Goal: Information Seeking & Learning: Learn about a topic

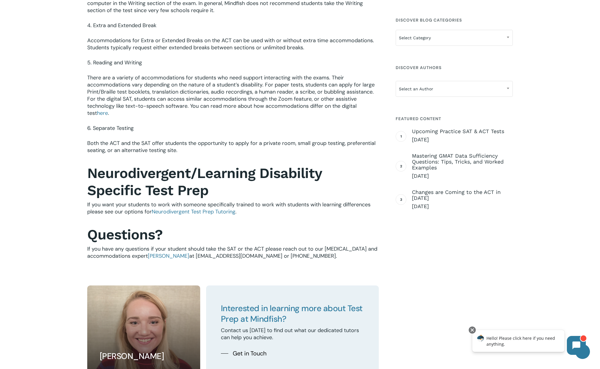
scroll to position [845, 0]
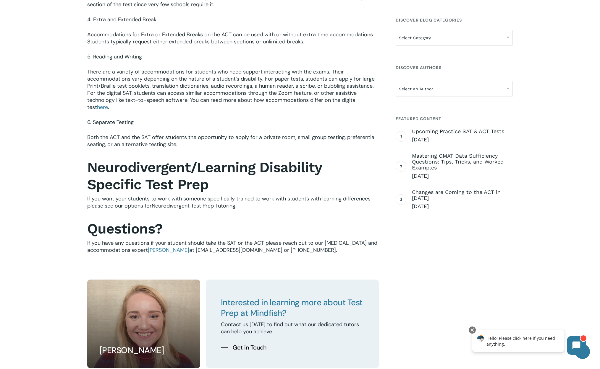
click at [196, 202] on span "Neurodivergent Test Prep Tutoring" at bounding box center [194, 205] width 84 height 7
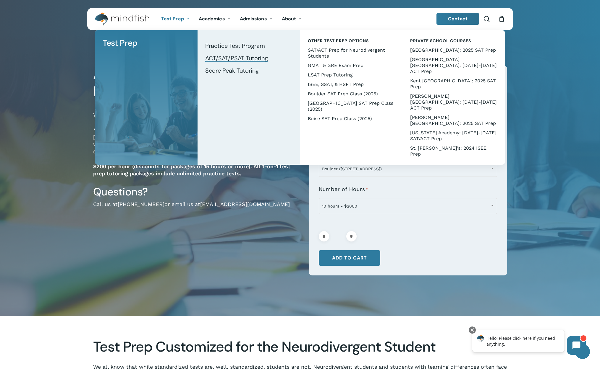
click at [244, 60] on span "ACT/SAT/PSAT Tutoring" at bounding box center [236, 58] width 63 height 8
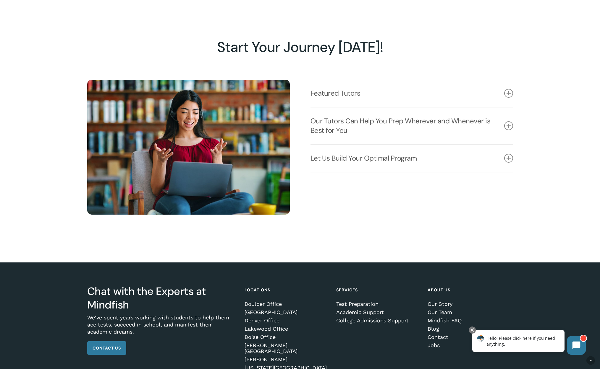
scroll to position [860, 0]
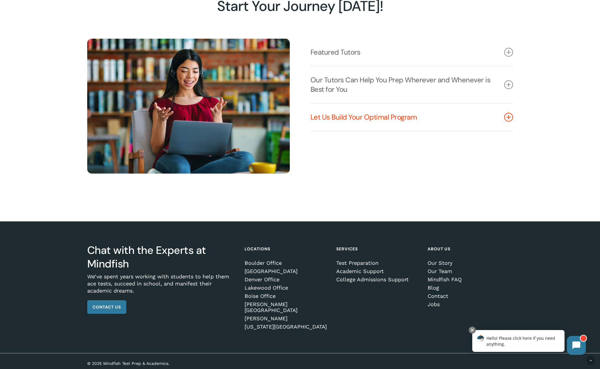
click at [394, 121] on link "Let Us Build Your Optimal Program" at bounding box center [411, 117] width 202 height 27
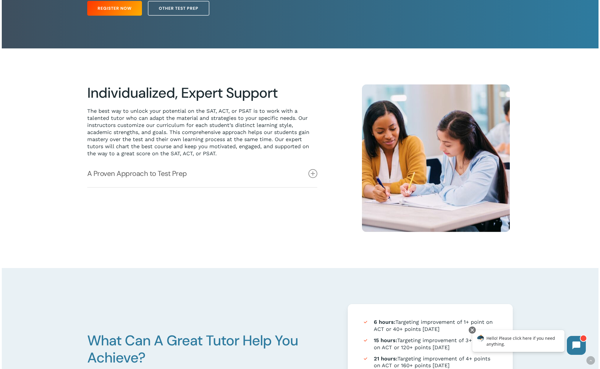
scroll to position [0, 0]
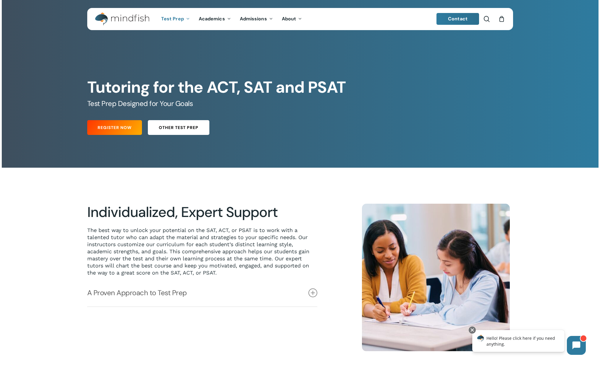
click at [161, 134] on link "Other Test Prep" at bounding box center [178, 127] width 61 height 15
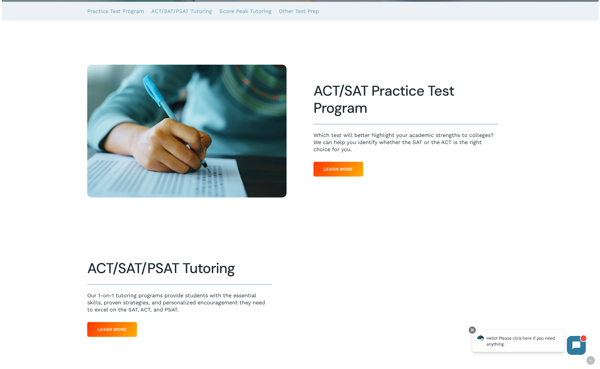
scroll to position [185, 0]
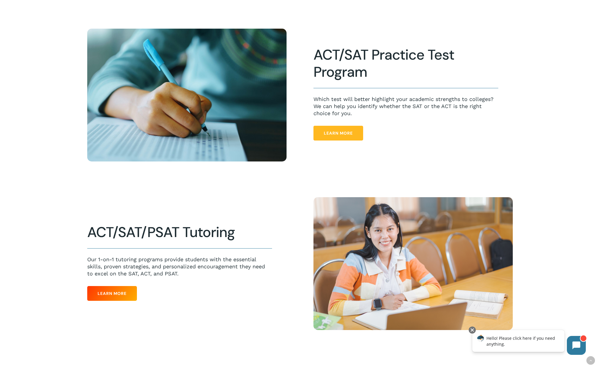
click at [336, 138] on link "Learn More" at bounding box center [338, 133] width 50 height 15
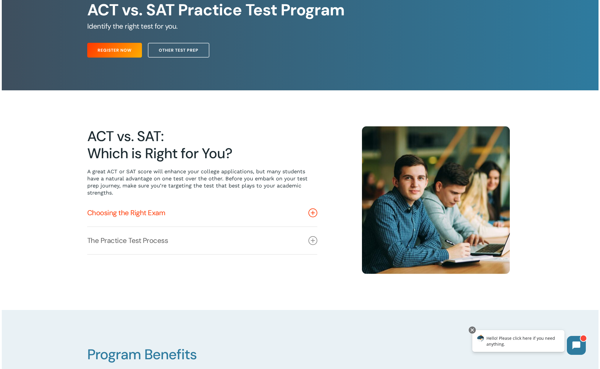
scroll to position [85, 0]
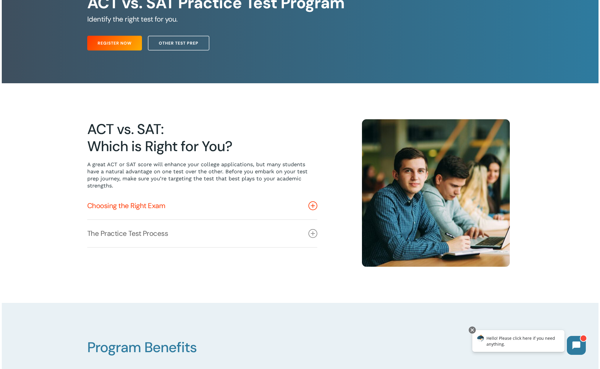
click at [311, 208] on icon at bounding box center [312, 206] width 9 height 9
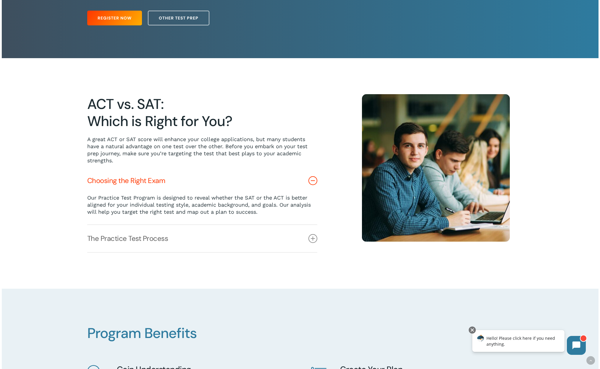
scroll to position [114, 0]
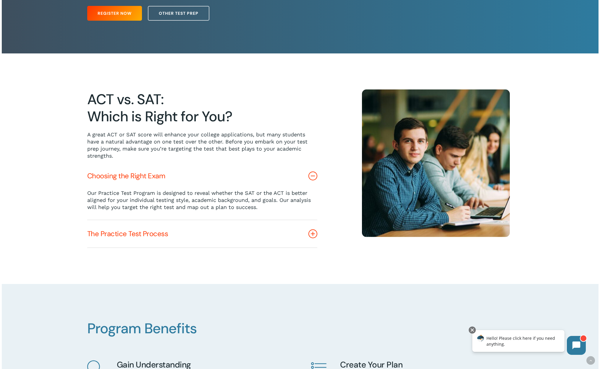
click at [314, 235] on icon at bounding box center [312, 234] width 9 height 9
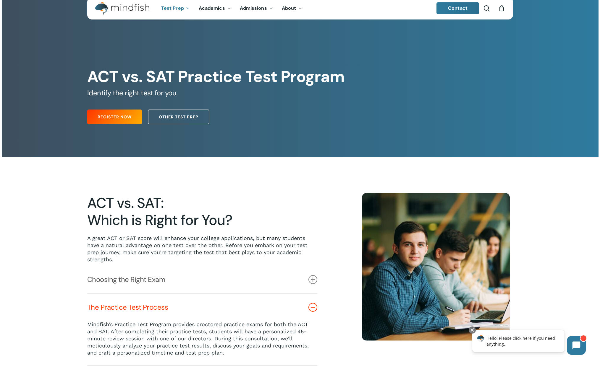
scroll to position [0, 0]
